Goal: Information Seeking & Learning: Learn about a topic

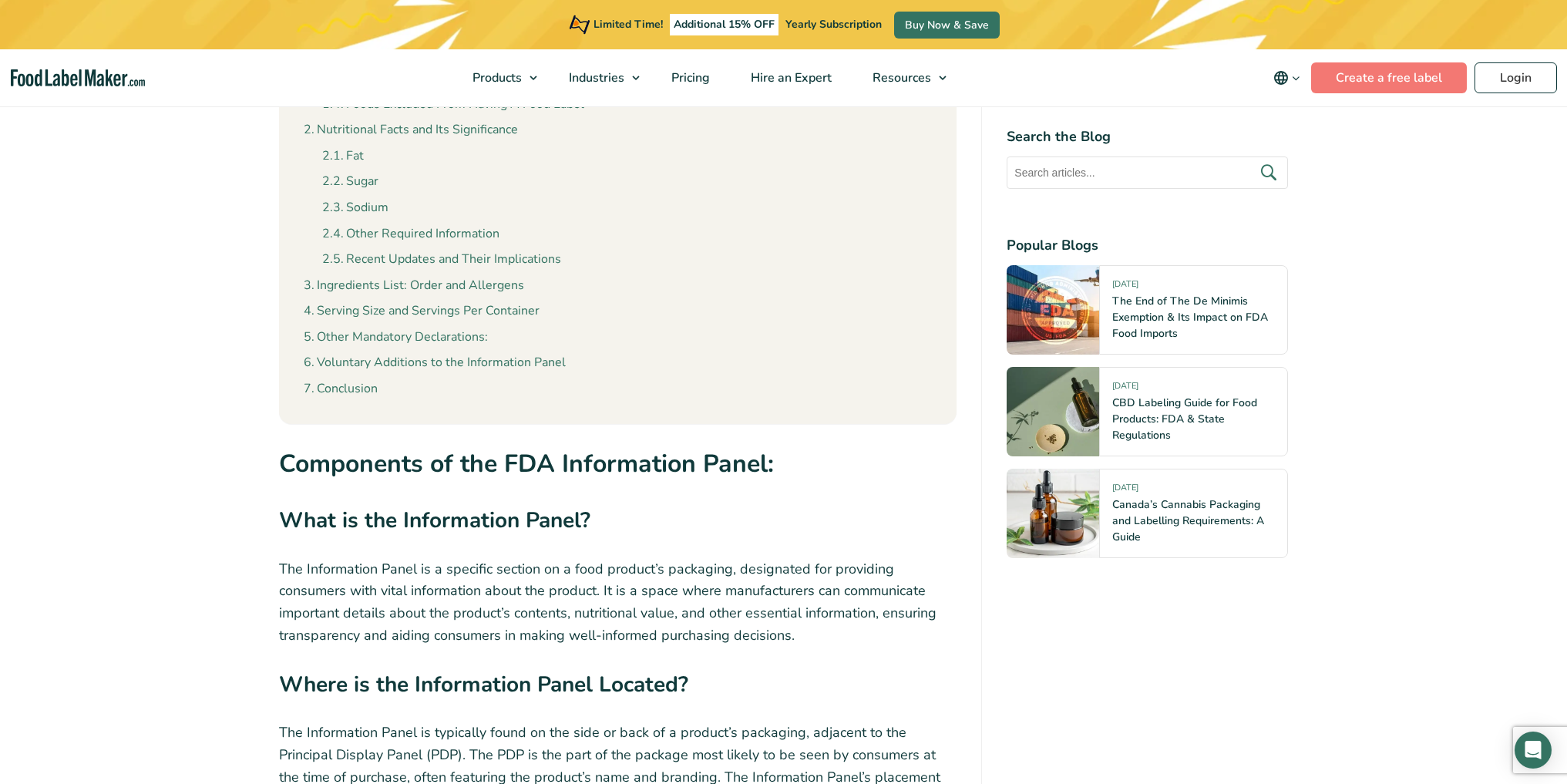
scroll to position [1306, 0]
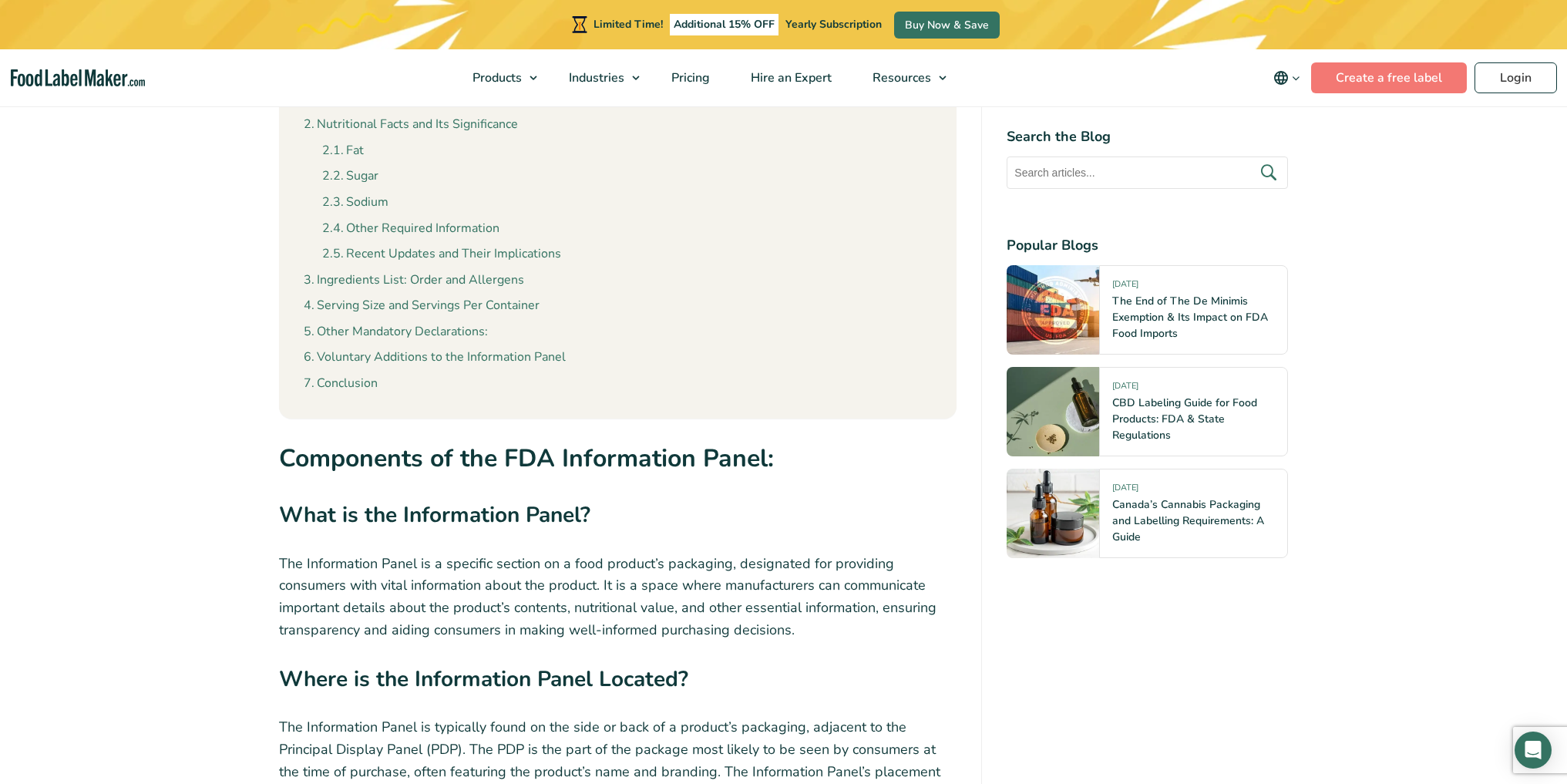
drag, startPoint x: 554, startPoint y: 216, endPoint x: 760, endPoint y: 235, distance: 206.9
click at [554, 216] on ul "Fat Sugar Sodium Other Required Information Recent Updates and Their Implicatio…" at bounding box center [627, 199] width 610 height 129
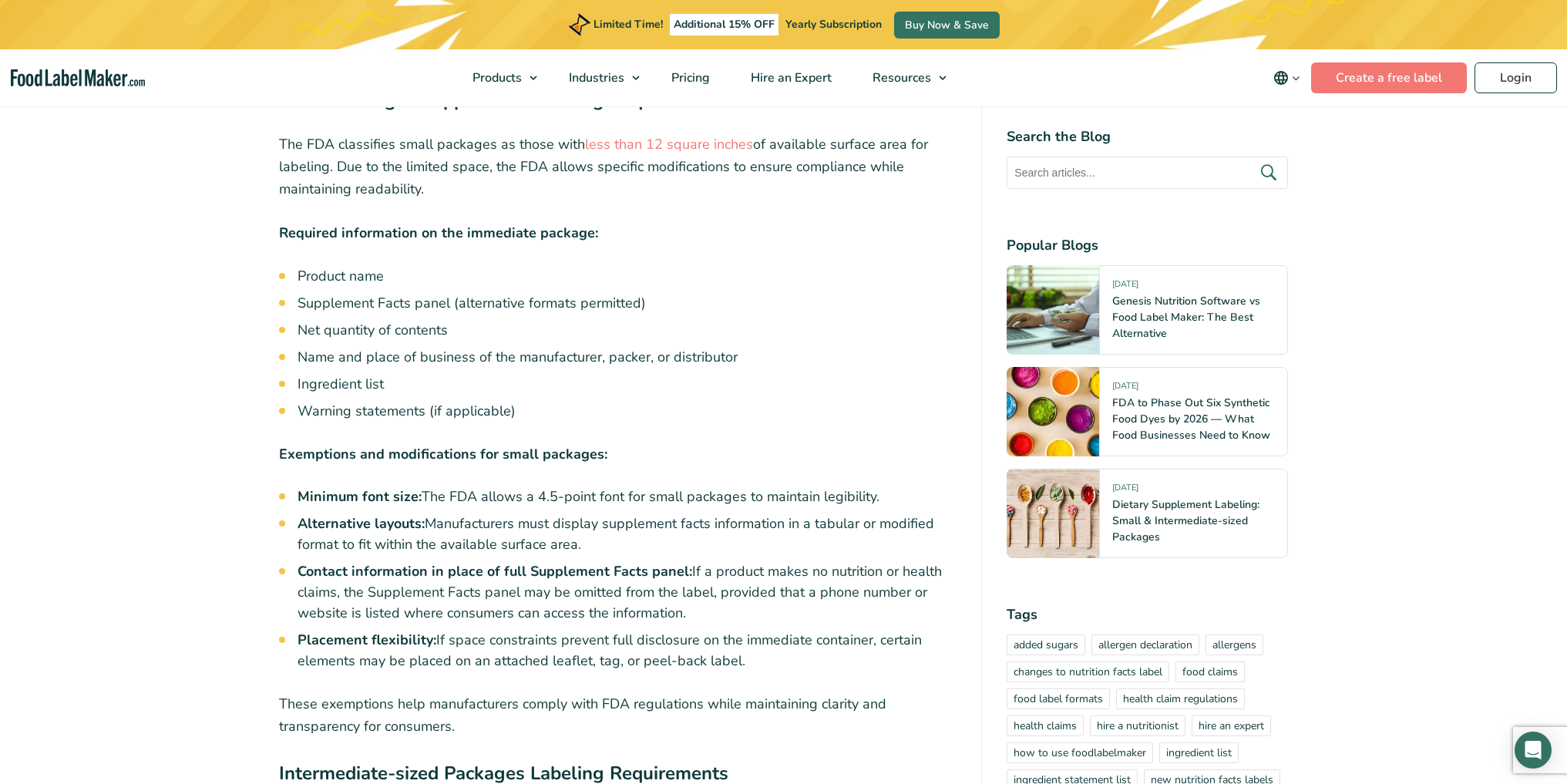
scroll to position [3391, 0]
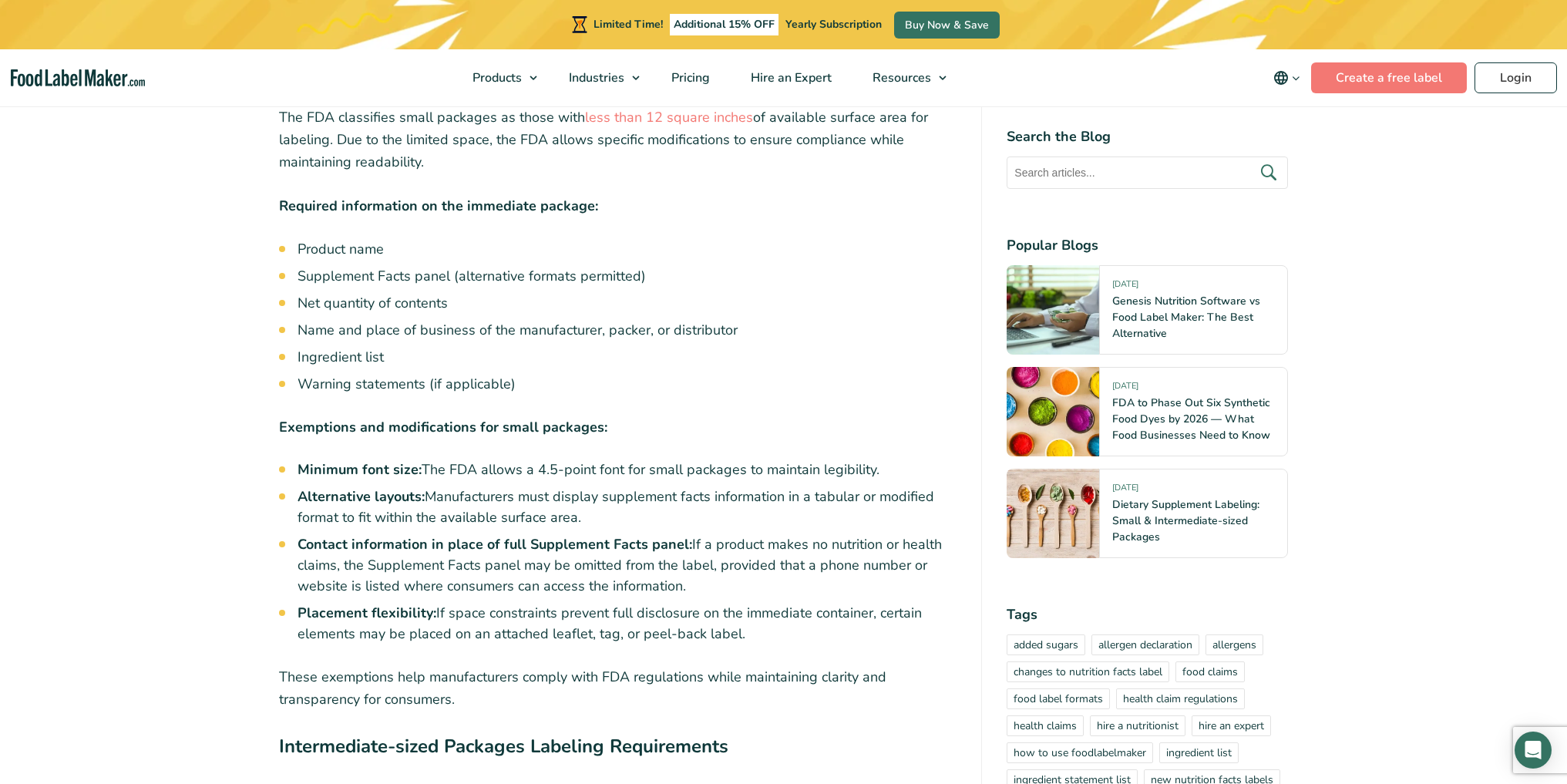
drag, startPoint x: 736, startPoint y: 618, endPoint x: 284, endPoint y: 588, distance: 453.0
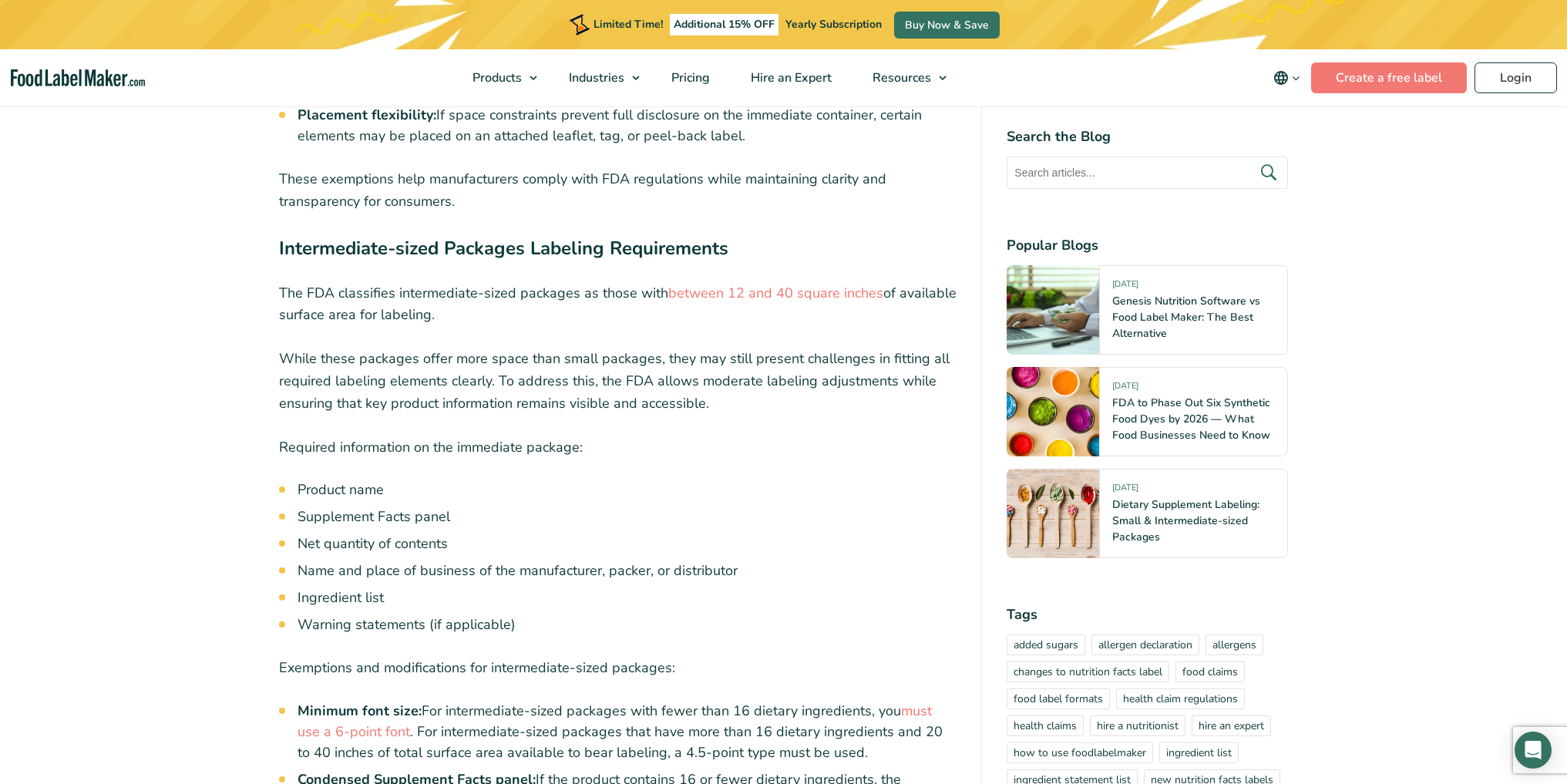
scroll to position [3776, 0]
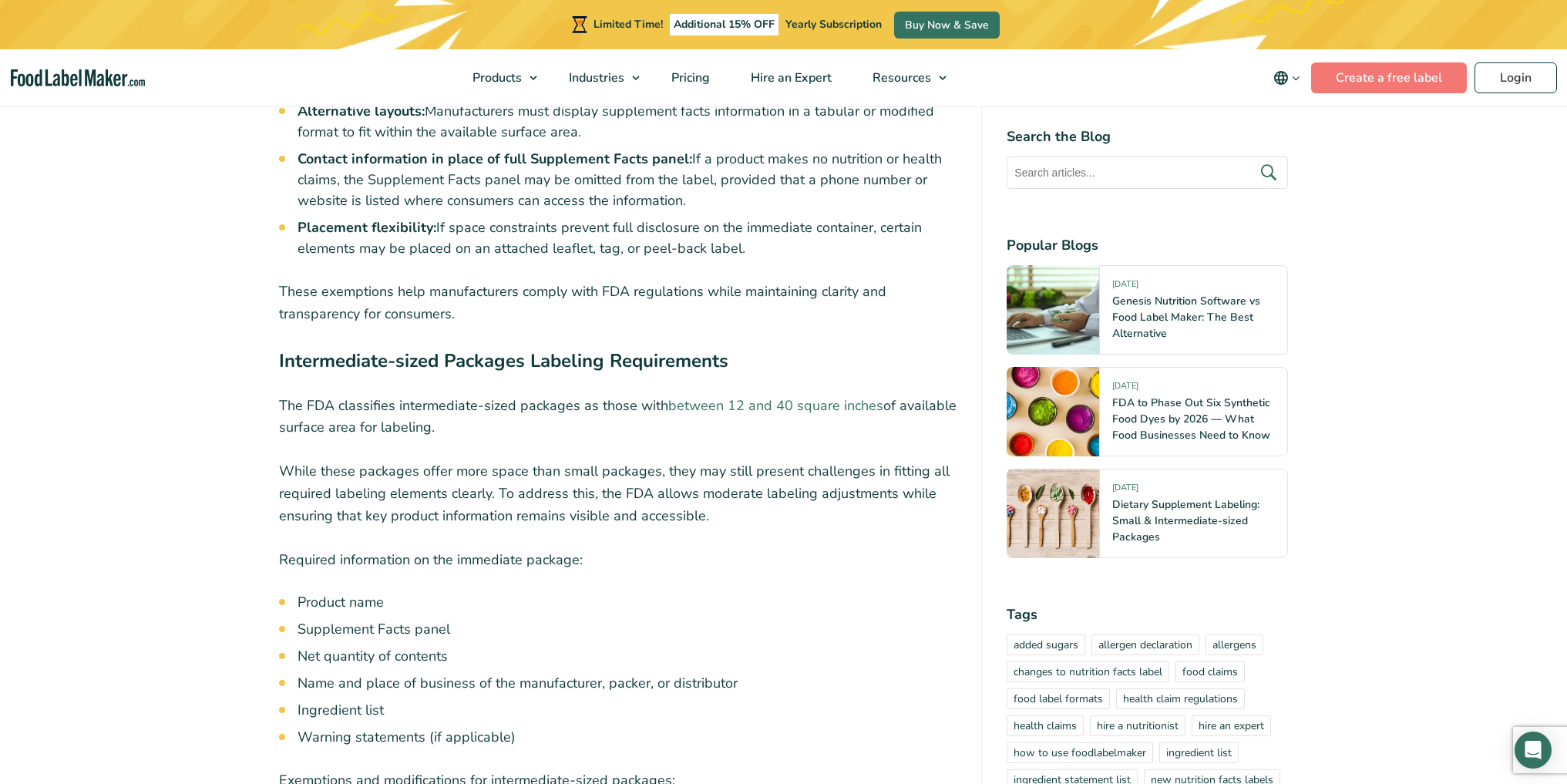
click at [723, 396] on link "between 12 and 40 square inches" at bounding box center [776, 405] width 215 height 18
